Goal: Find specific page/section: Find specific page/section

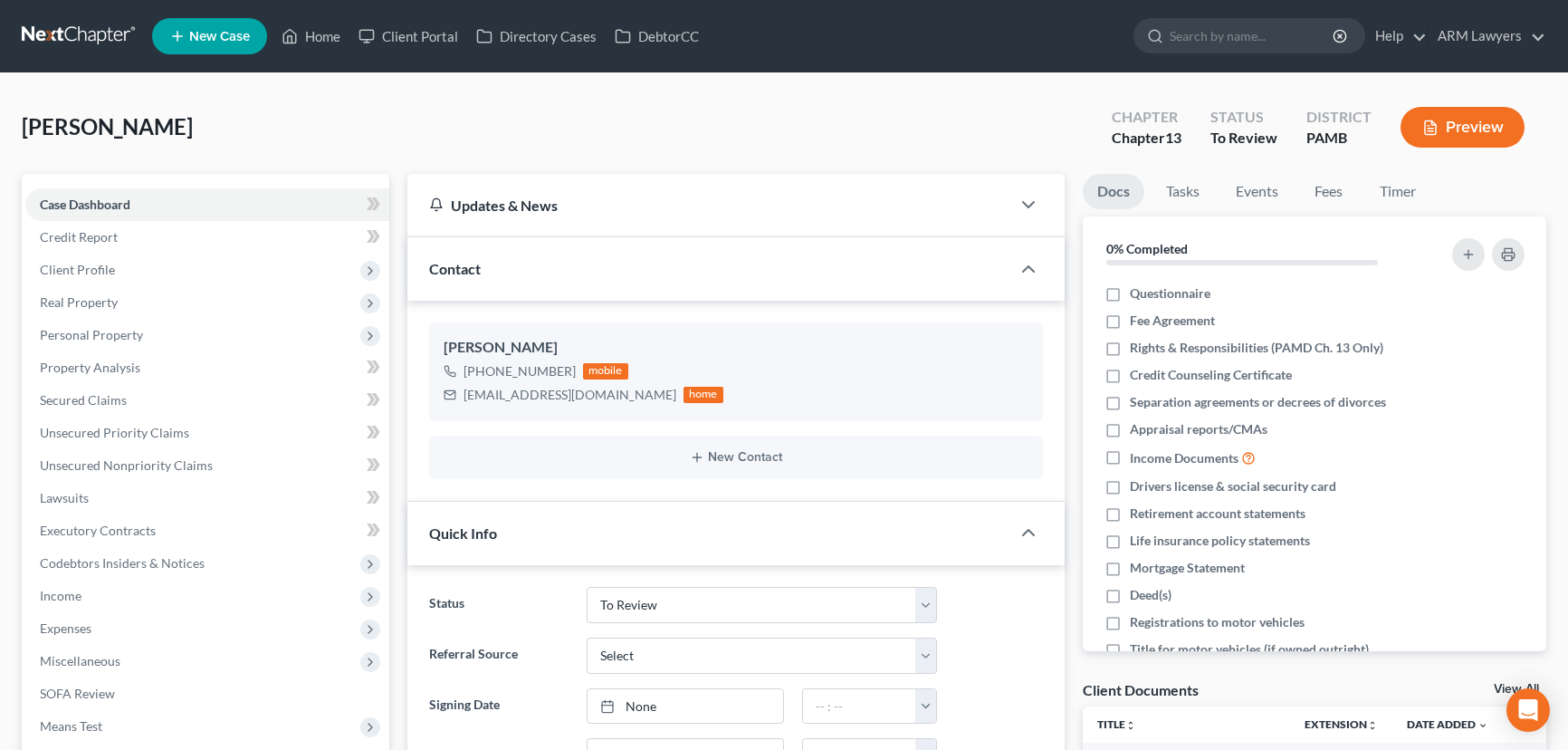
select select "20"
click at [320, 33] on link "Home" at bounding box center [311, 35] width 77 height 33
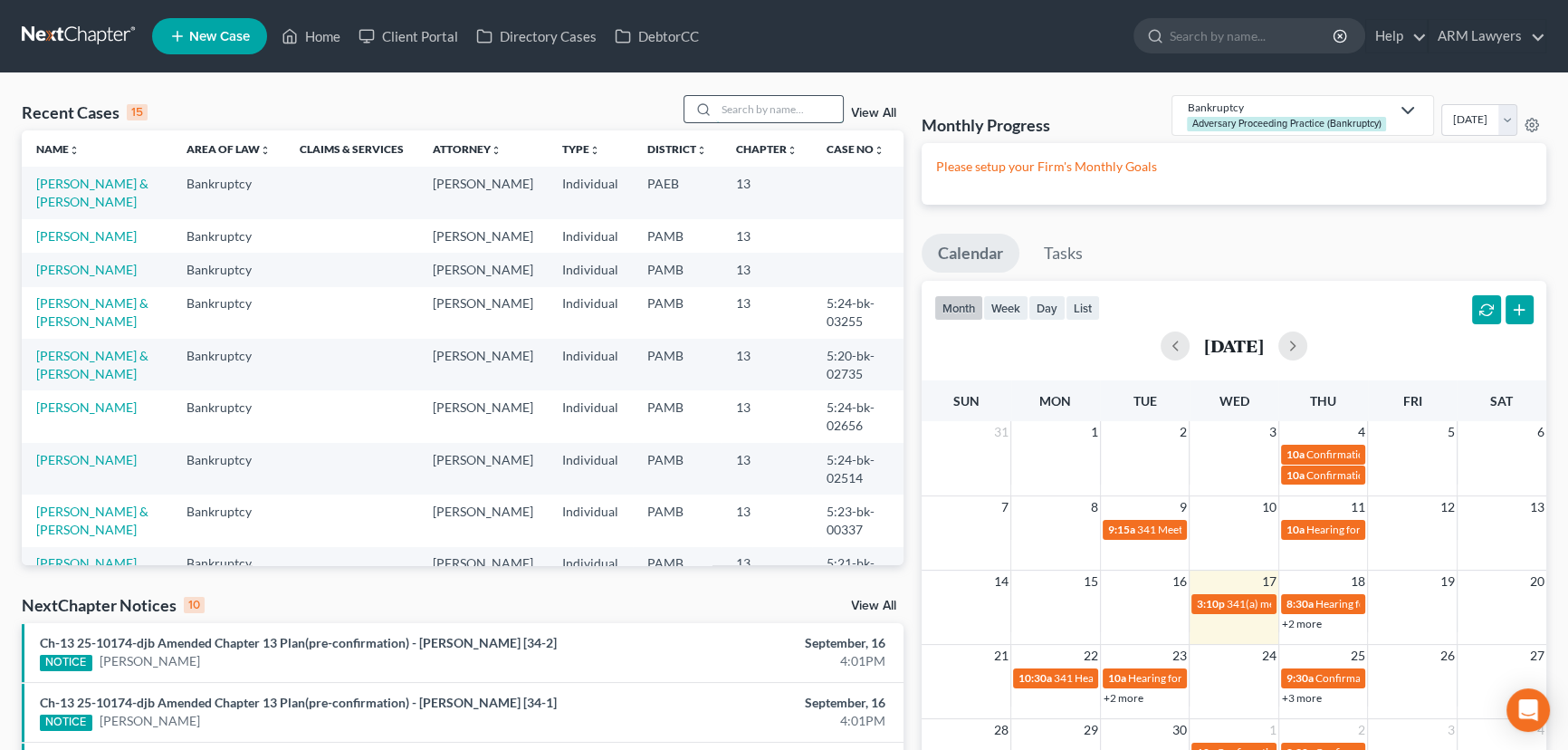
click at [757, 104] on input "search" at bounding box center [779, 109] width 126 height 26
click at [1232, 30] on input "search" at bounding box center [1253, 35] width 166 height 33
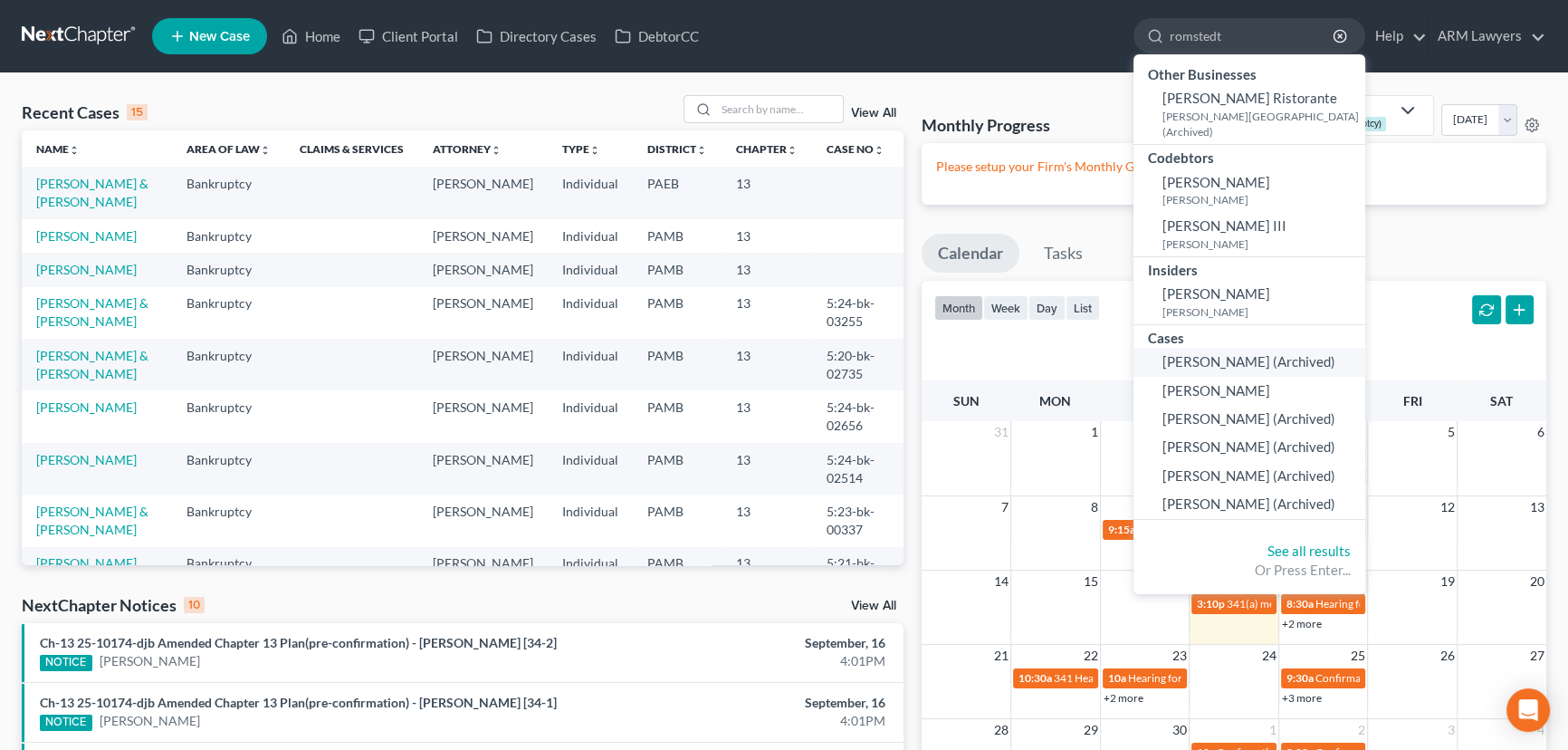
type input "romstedt"
click at [1233, 354] on span "[PERSON_NAME] (Archived)" at bounding box center [1249, 362] width 173 height 17
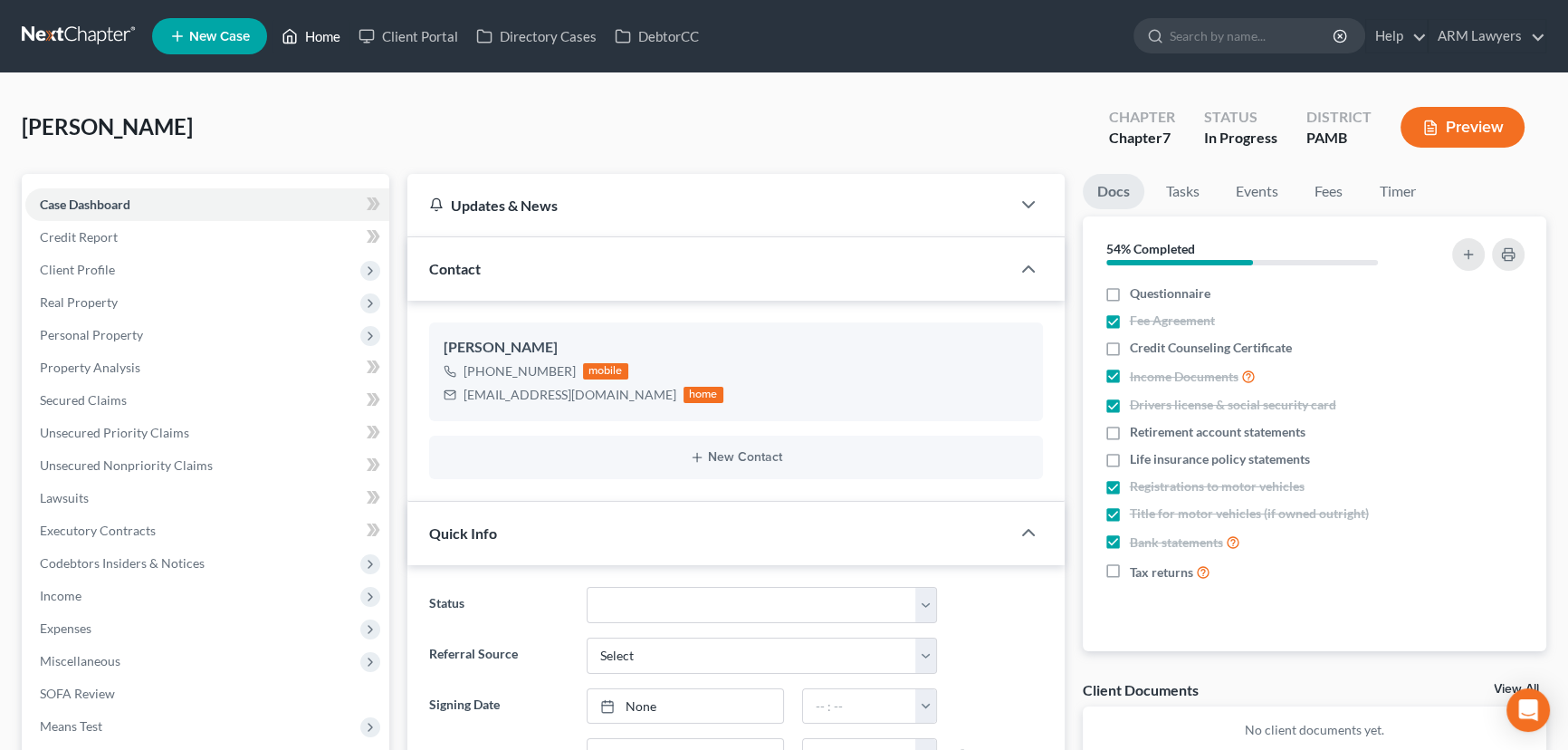
click at [330, 41] on link "Home" at bounding box center [311, 35] width 77 height 33
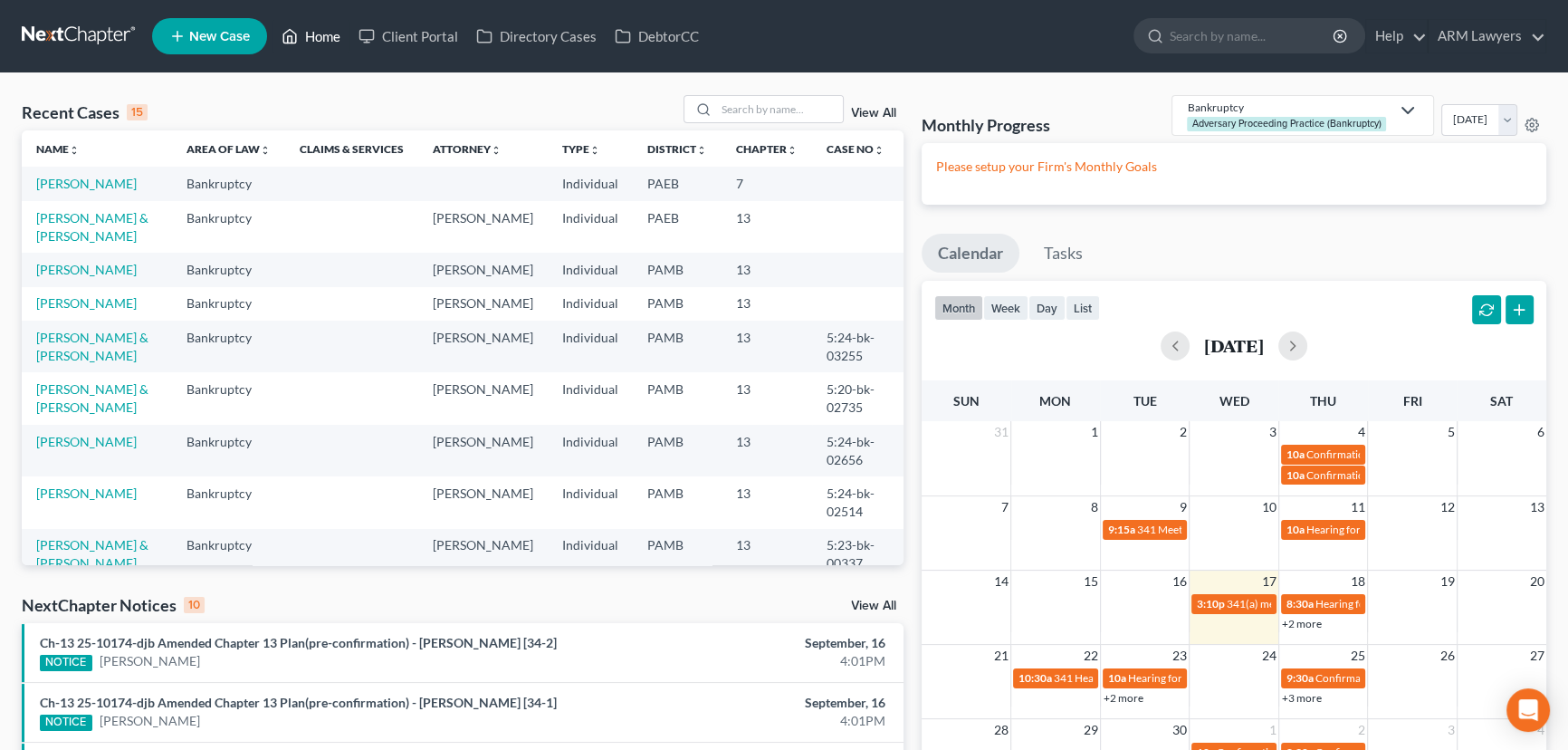
click at [321, 35] on link "Home" at bounding box center [311, 35] width 77 height 33
click at [734, 105] on input "search" at bounding box center [779, 109] width 126 height 26
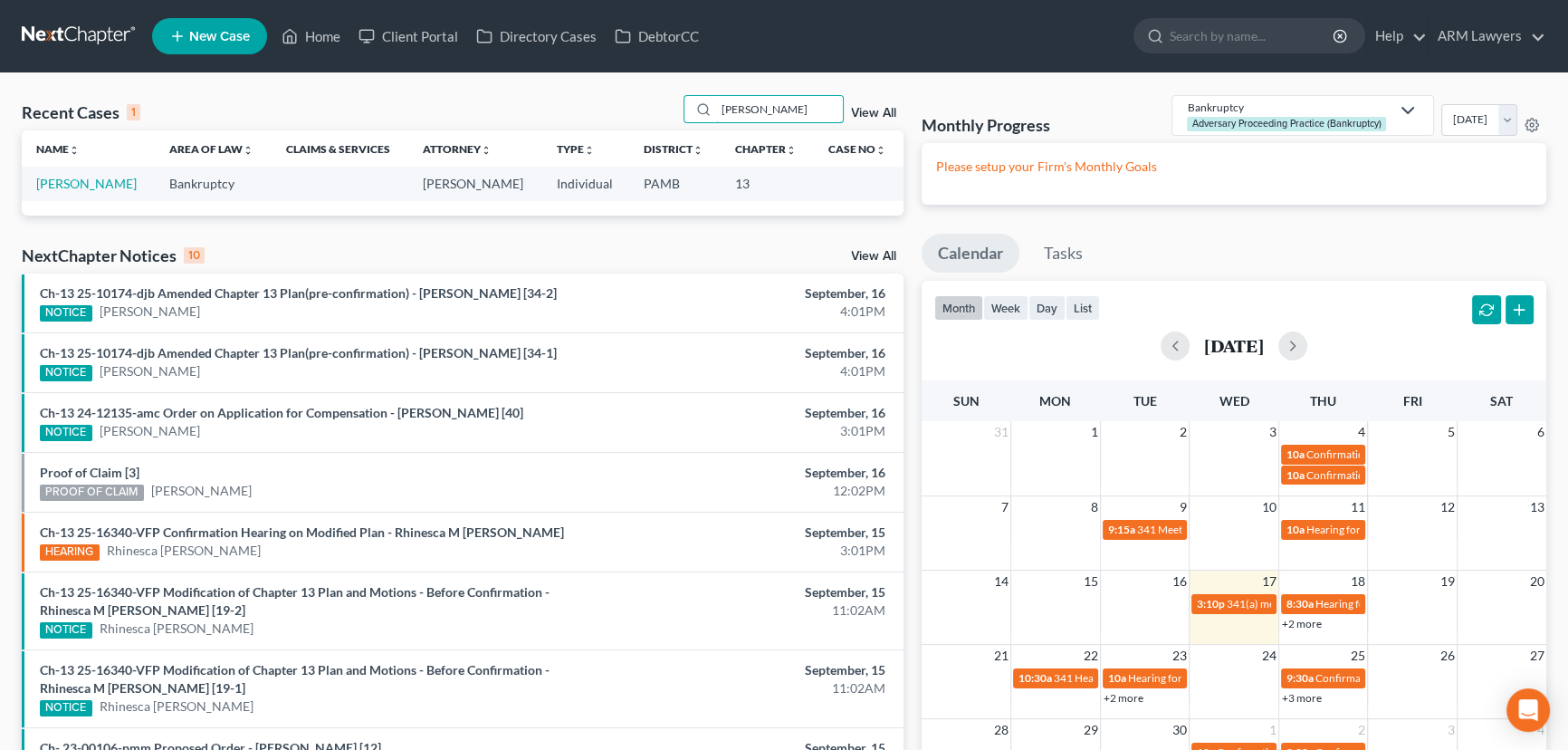
type input "[PERSON_NAME]"
click at [88, 173] on td "[PERSON_NAME]" at bounding box center [87, 183] width 133 height 33
click at [86, 181] on link "[PERSON_NAME]" at bounding box center [86, 183] width 100 height 16
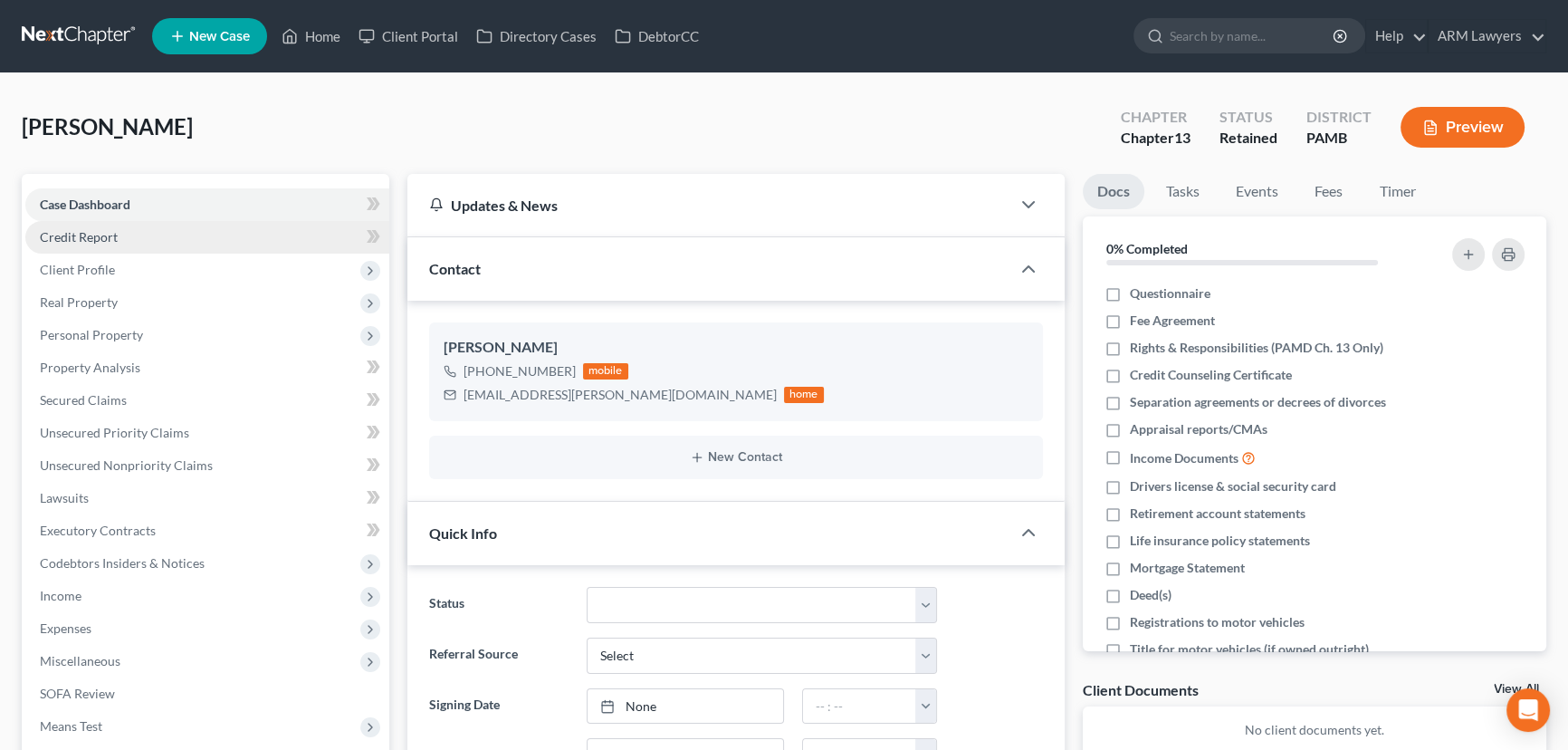
click at [118, 235] on link "Credit Report" at bounding box center [206, 236] width 364 height 33
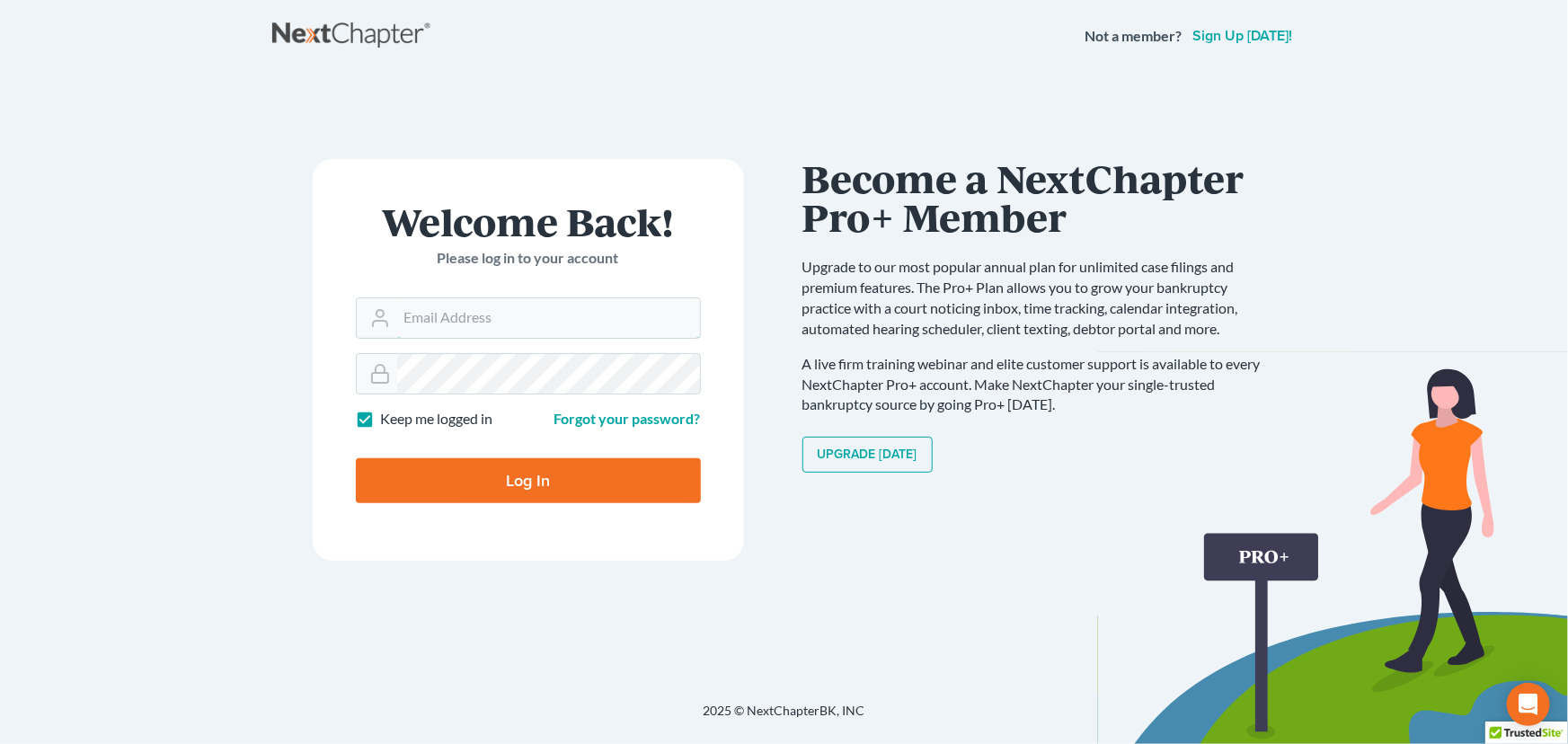
type input "[PERSON_NAME][EMAIL_ADDRESS][DOMAIN_NAME]"
click at [519, 466] on input "Log In" at bounding box center [528, 480] width 345 height 45
type input "Thinking..."
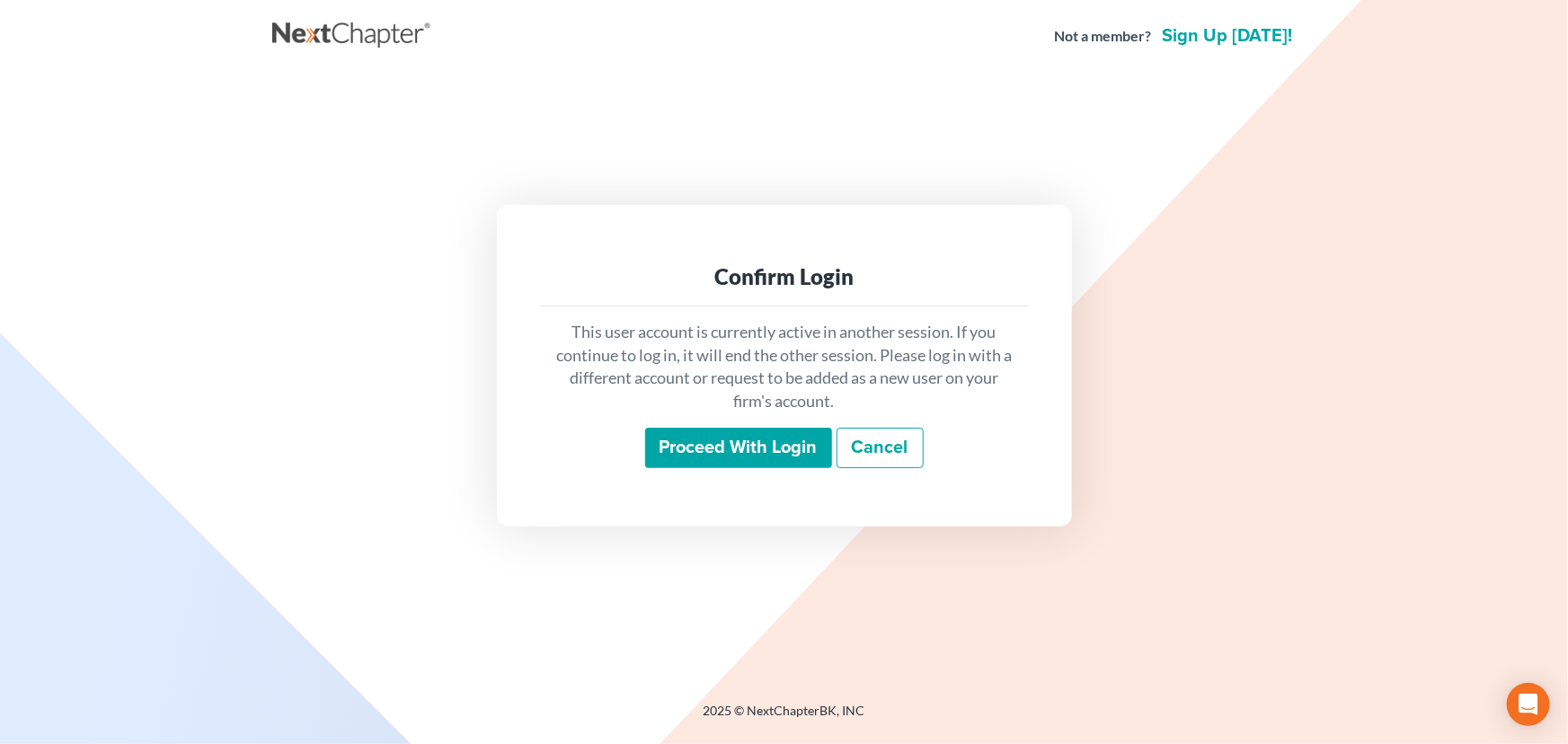
click at [745, 455] on input "Proceed with login" at bounding box center [739, 448] width 187 height 42
